Goal: Task Accomplishment & Management: Use online tool/utility

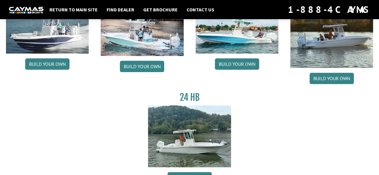
scroll to position [28, 0]
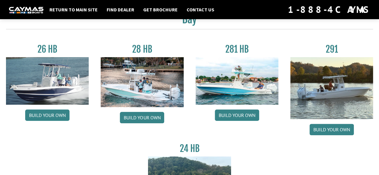
click at [241, 114] on link "Build your own" at bounding box center [237, 115] width 44 height 11
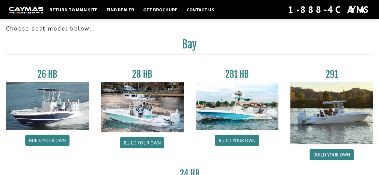
scroll to position [0, 0]
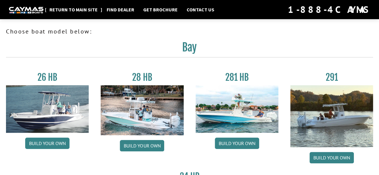
click at [80, 12] on link "Return to main site" at bounding box center [73, 10] width 54 height 8
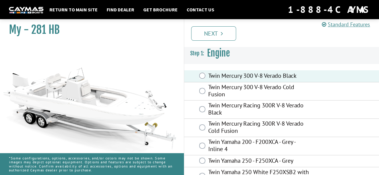
click at [202, 86] on div "Twin Mercury 300 V-8 Verado Cold Fusion" at bounding box center [281, 91] width 195 height 18
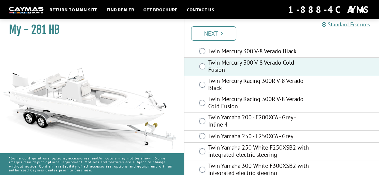
scroll to position [24, 0]
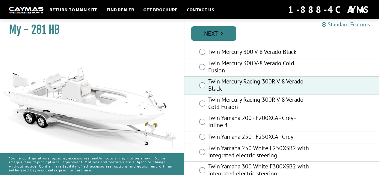
click at [225, 33] on link "Next" at bounding box center [213, 33] width 45 height 14
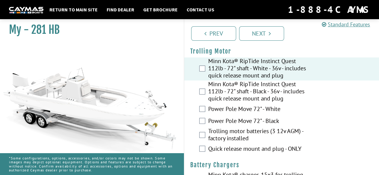
scroll to position [27, 0]
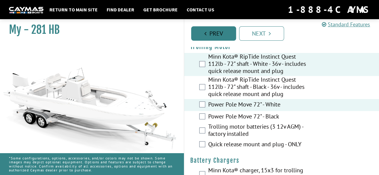
click at [218, 31] on link "Prev" at bounding box center [213, 33] width 45 height 14
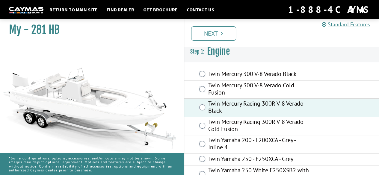
scroll to position [0, 0]
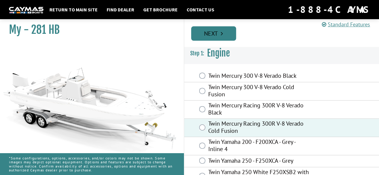
click at [225, 36] on link "Next" at bounding box center [213, 33] width 45 height 14
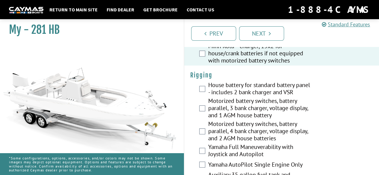
scroll to position [168, 0]
click at [205, 88] on div "House battery for standard battery panel - includes 2 bank charger and VSR" at bounding box center [281, 89] width 195 height 16
click at [200, 82] on div "House battery for standard battery panel - includes 2 bank charger and VSR" at bounding box center [281, 89] width 195 height 16
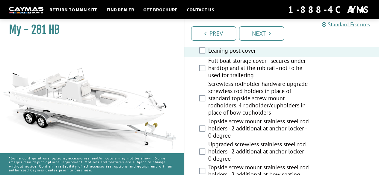
scroll to position [565, 0]
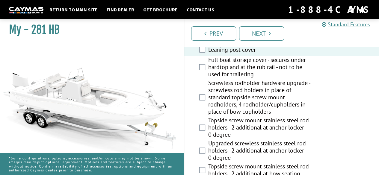
click at [134, 124] on img at bounding box center [90, 98] width 180 height 109
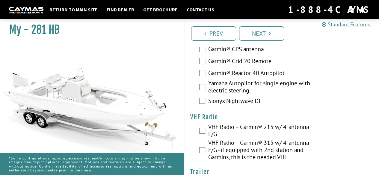
scroll to position [2237, 0]
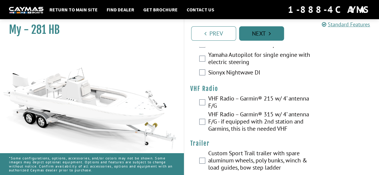
click at [272, 30] on link "Next" at bounding box center [261, 33] width 45 height 14
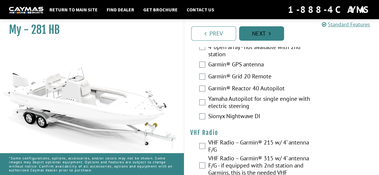
click at [272, 30] on link "Next" at bounding box center [261, 33] width 45 height 14
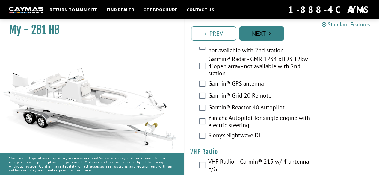
scroll to position [2175, 0]
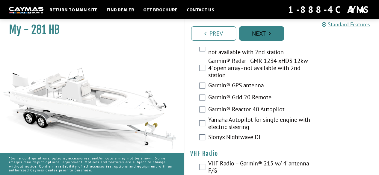
click at [272, 30] on link "Next" at bounding box center [261, 33] width 45 height 14
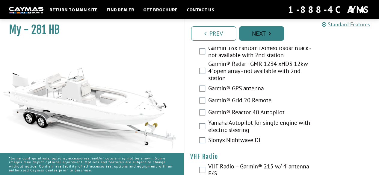
click at [272, 30] on link "Next" at bounding box center [261, 33] width 45 height 14
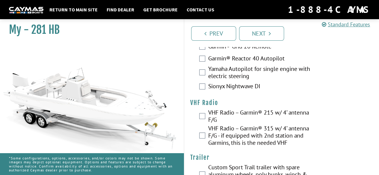
scroll to position [2243, 0]
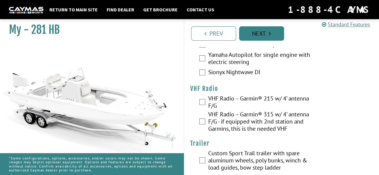
click at [251, 35] on link "Next" at bounding box center [261, 33] width 45 height 14
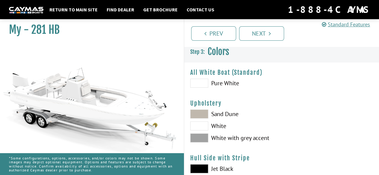
scroll to position [0, 0]
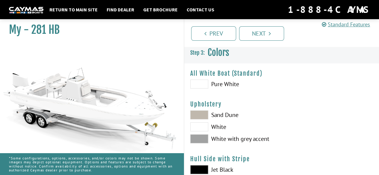
click at [203, 112] on span at bounding box center [199, 115] width 18 height 9
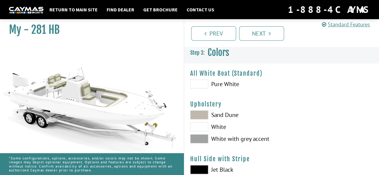
click at [203, 128] on span at bounding box center [199, 127] width 18 height 9
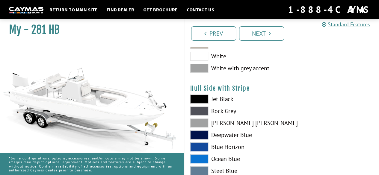
scroll to position [71, 0]
click at [202, 107] on span at bounding box center [199, 110] width 18 height 9
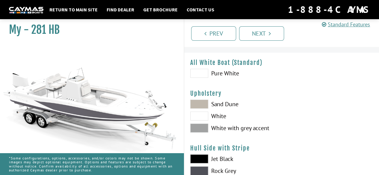
scroll to position [10, 0]
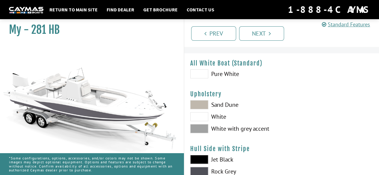
click at [202, 72] on span at bounding box center [199, 74] width 18 height 9
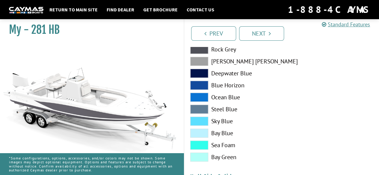
scroll to position [138, 0]
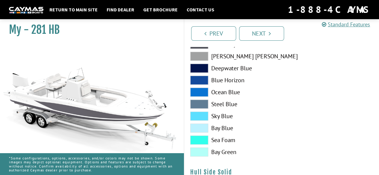
click at [205, 140] on span at bounding box center [199, 140] width 18 height 9
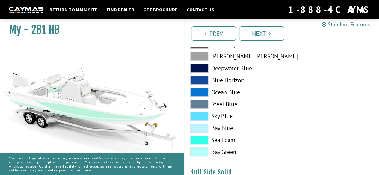
click at [204, 130] on span at bounding box center [199, 128] width 18 height 9
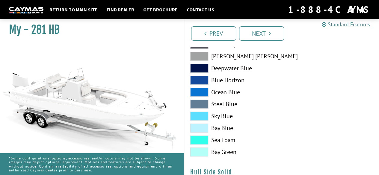
click at [200, 110] on div "Jet Black Rock Grey Dove Gray Deepwater Blue Blue Horizon Ocean Blue" at bounding box center [232, 94] width 97 height 132
click at [201, 113] on span at bounding box center [199, 116] width 18 height 9
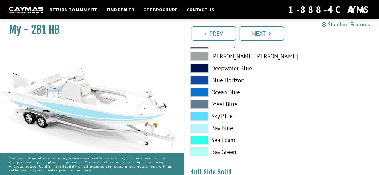
click at [203, 150] on span at bounding box center [199, 152] width 18 height 9
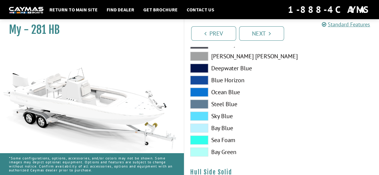
click at [204, 137] on span at bounding box center [199, 140] width 18 height 9
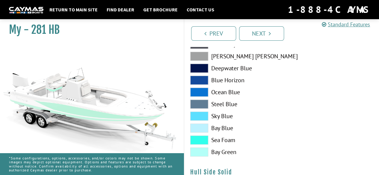
click at [206, 126] on span at bounding box center [199, 128] width 18 height 9
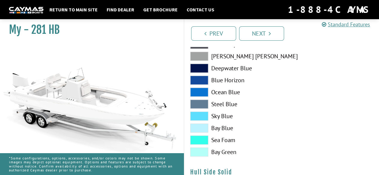
click at [205, 118] on span at bounding box center [199, 116] width 18 height 9
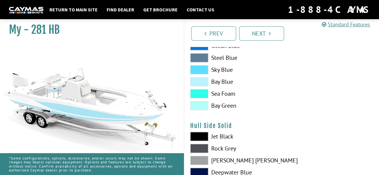
scroll to position [184, 0]
click at [203, 80] on span at bounding box center [199, 81] width 18 height 9
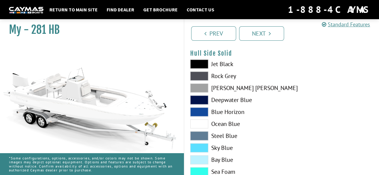
scroll to position [257, 0]
click at [201, 148] on span at bounding box center [199, 147] width 18 height 9
click at [202, 156] on span at bounding box center [199, 159] width 18 height 9
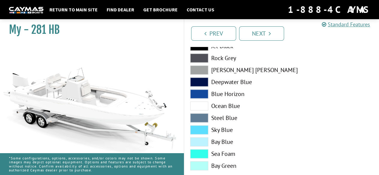
scroll to position [275, 0]
click at [203, 152] on span at bounding box center [199, 153] width 18 height 9
click at [204, 166] on span at bounding box center [199, 165] width 18 height 9
click at [201, 93] on span at bounding box center [199, 93] width 18 height 9
click at [203, 83] on span at bounding box center [199, 81] width 18 height 9
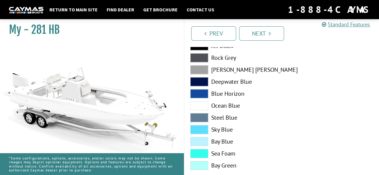
click at [205, 67] on span at bounding box center [199, 69] width 18 height 9
click at [200, 55] on span at bounding box center [199, 57] width 18 height 9
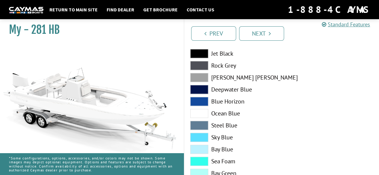
scroll to position [266, 0]
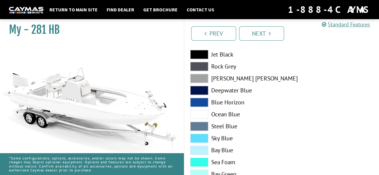
click at [200, 55] on span at bounding box center [199, 54] width 18 height 9
click at [261, 44] on div "Prev Next" at bounding box center [282, 31] width 196 height 32
click at [260, 29] on link "Next" at bounding box center [261, 33] width 45 height 14
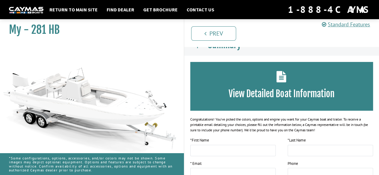
scroll to position [0, 0]
